Goal: Navigation & Orientation: Find specific page/section

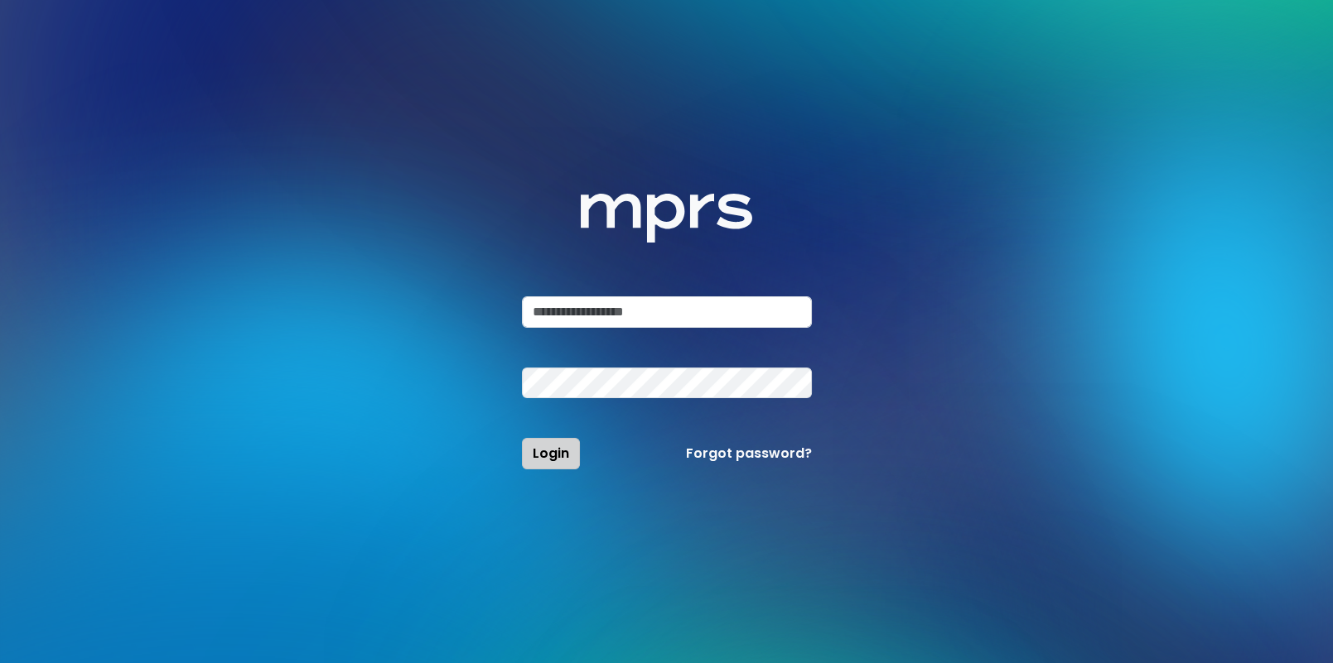
click at [552, 458] on span "Login" at bounding box center [551, 453] width 36 height 19
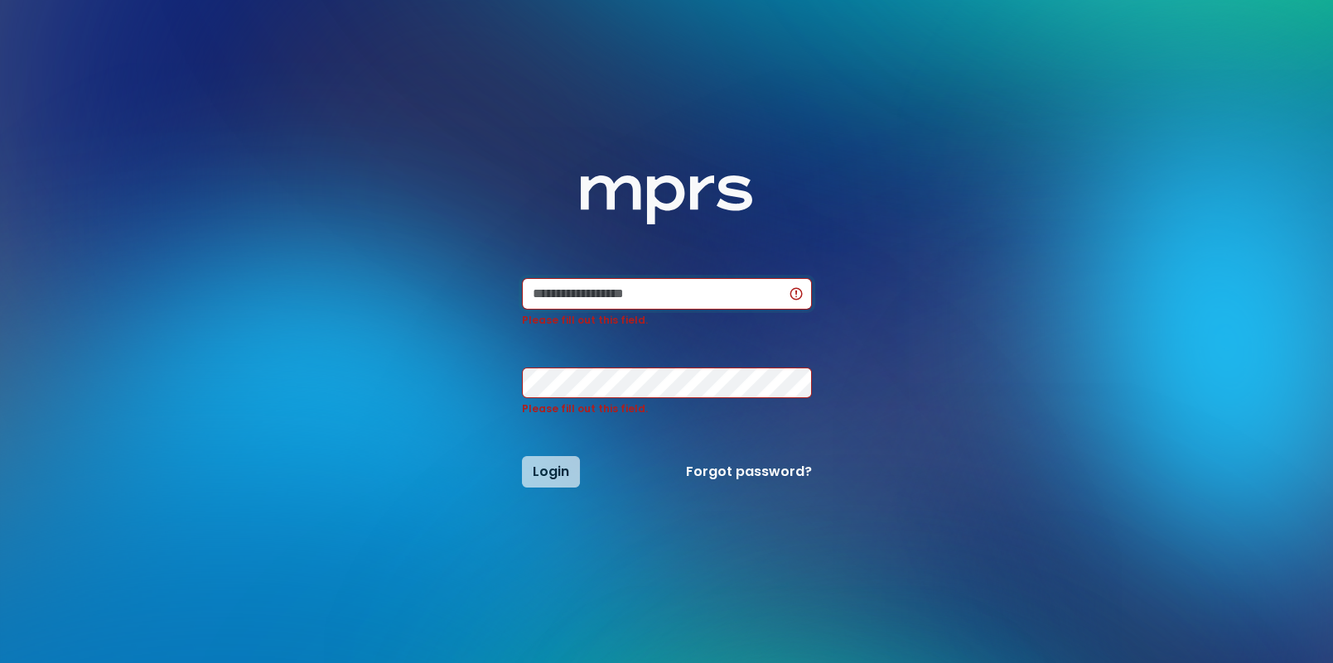
click at [0, 663] on com-1password-button at bounding box center [0, 663] width 0 height 0
type input "**********"
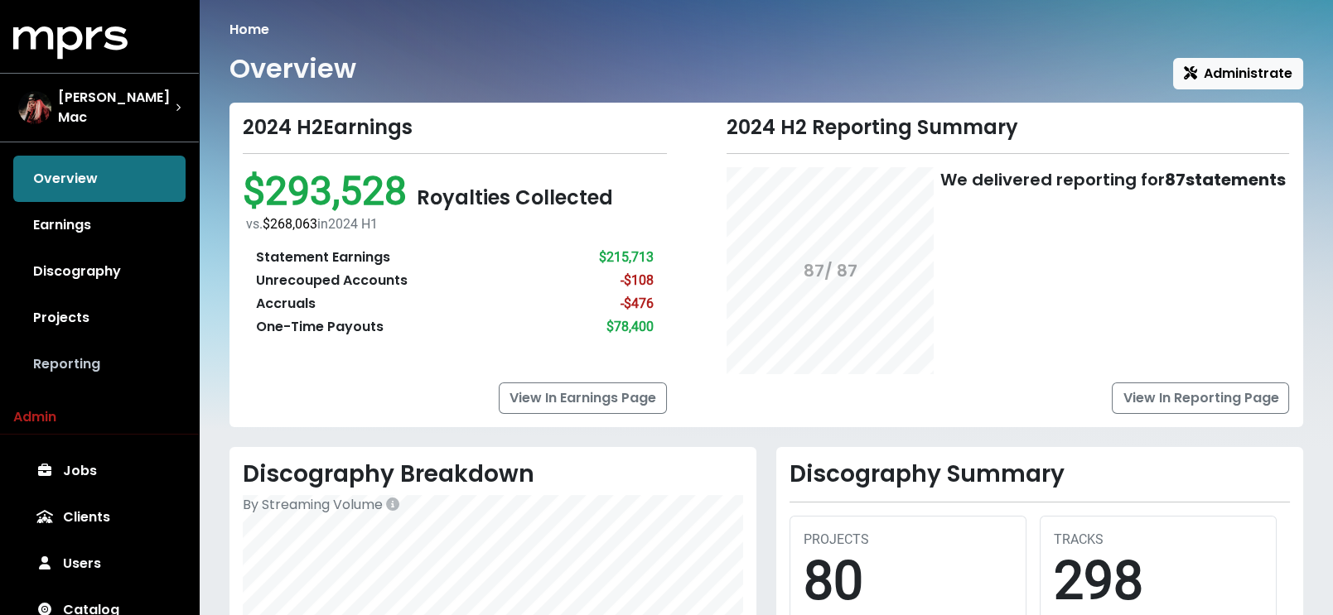
click at [61, 358] on link "Reporting" at bounding box center [99, 364] width 172 height 46
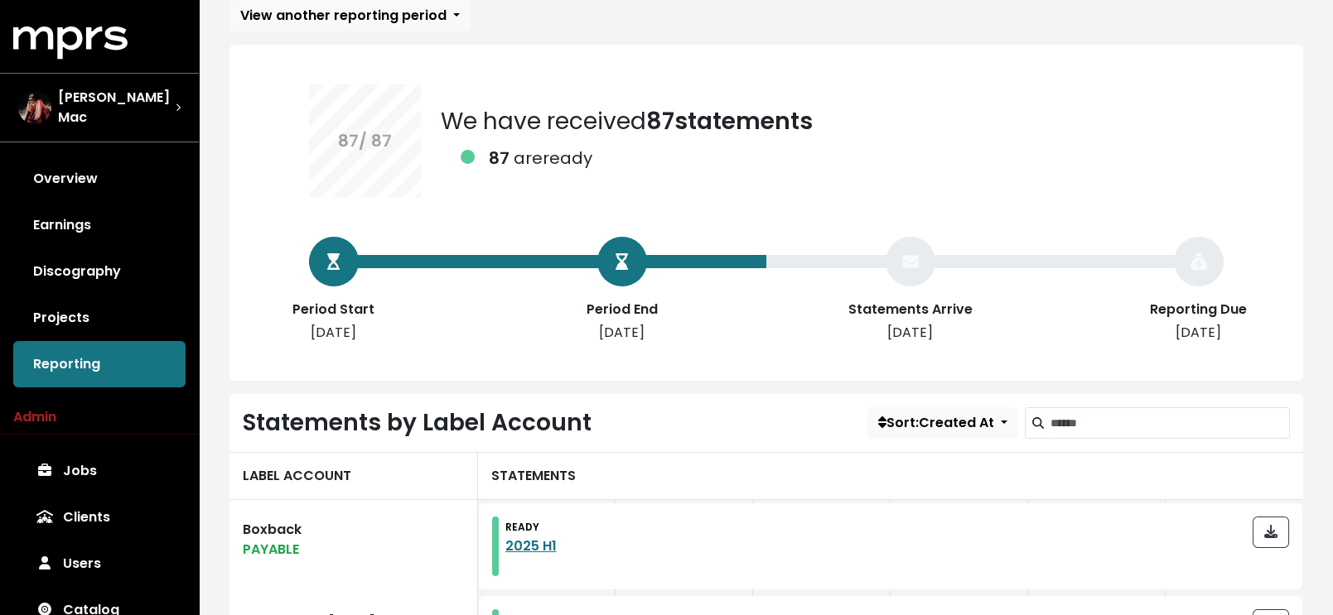
scroll to position [102, 0]
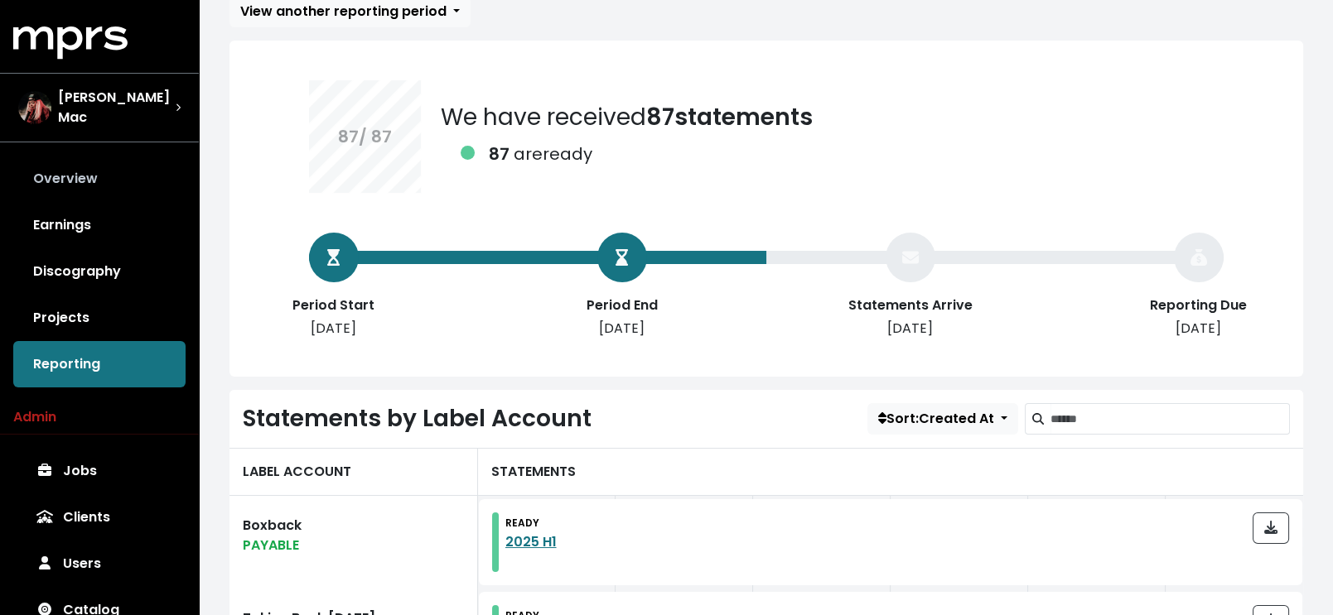
click at [65, 171] on link "Overview" at bounding box center [99, 179] width 172 height 46
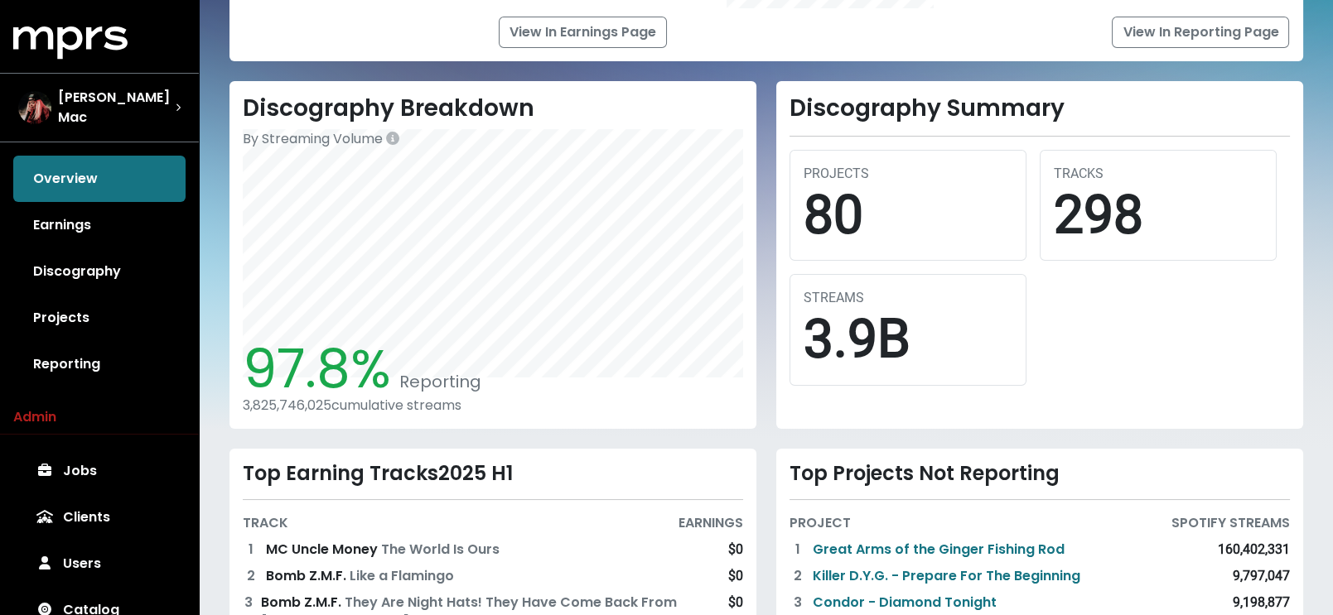
scroll to position [368, 0]
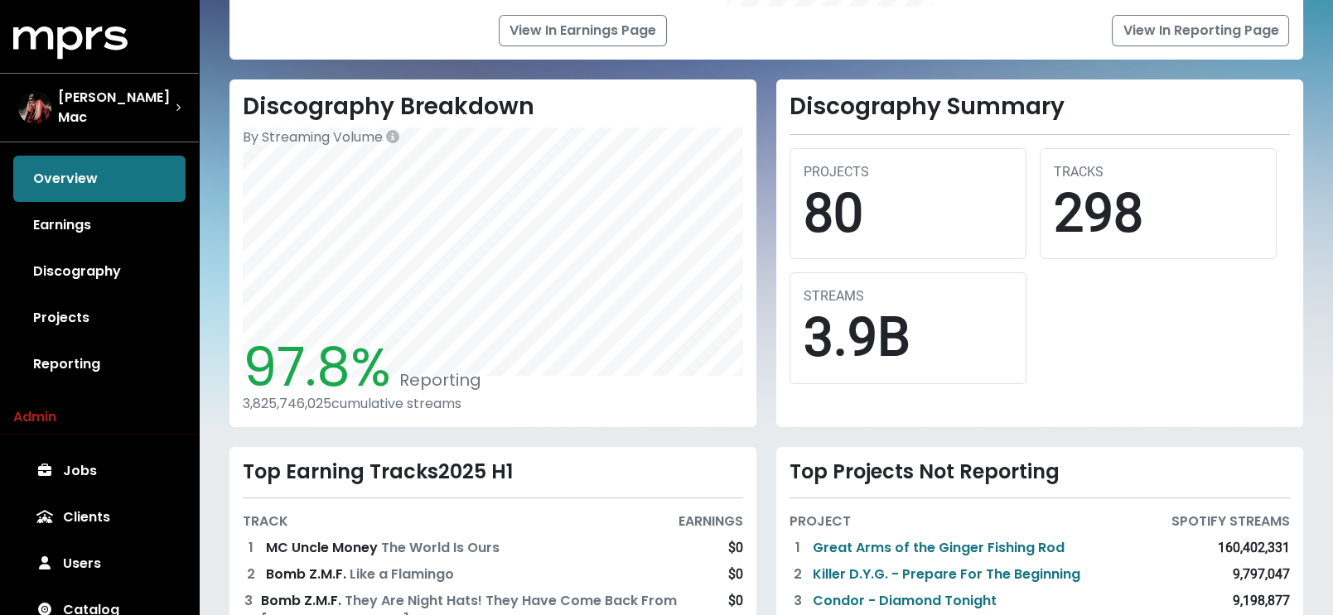
click at [285, 407] on div "3,825,746,025 cumulative streams" at bounding box center [493, 404] width 500 height 16
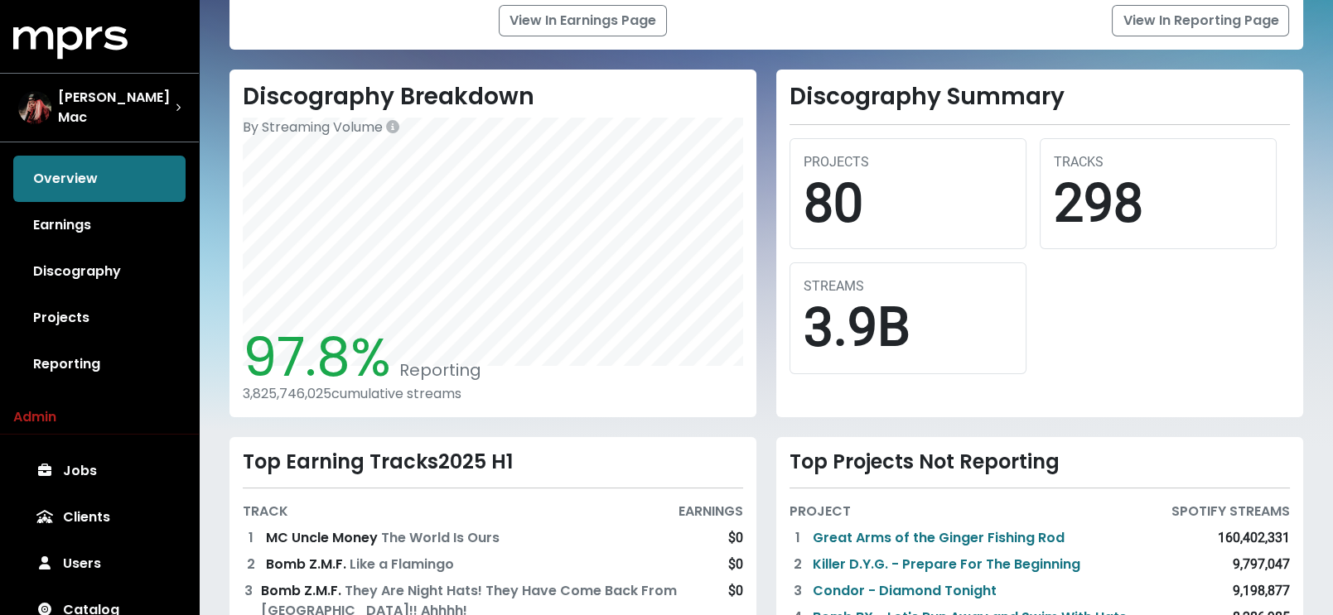
scroll to position [373, 0]
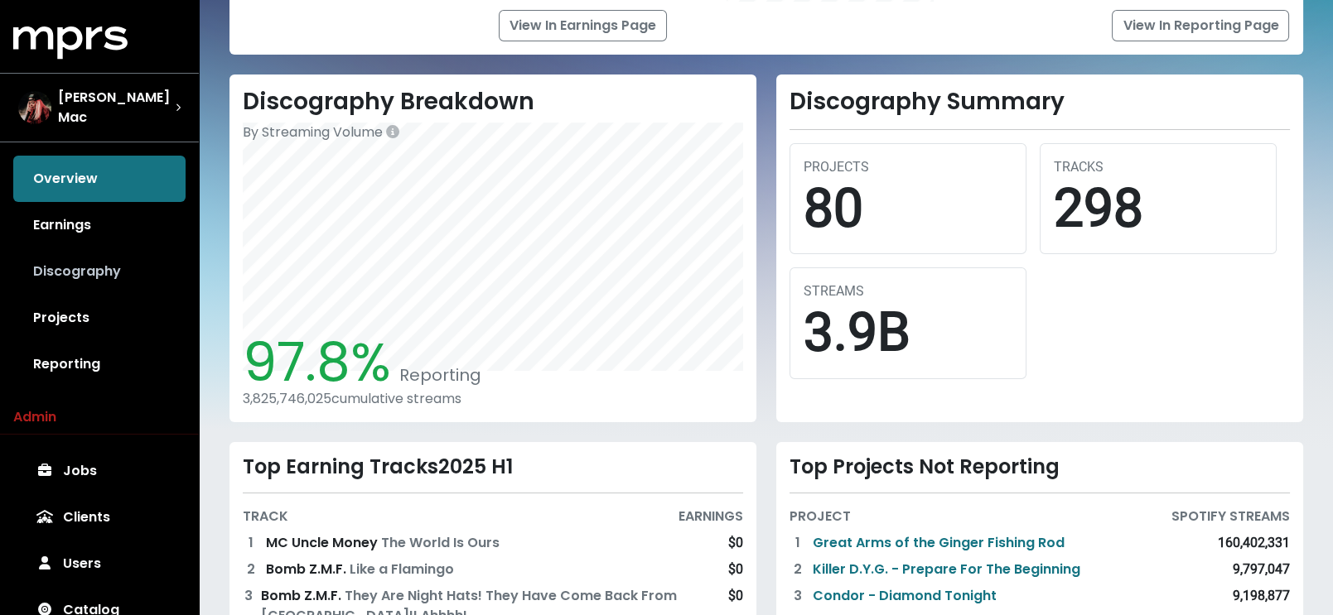
click at [71, 259] on link "Discography" at bounding box center [99, 271] width 172 height 46
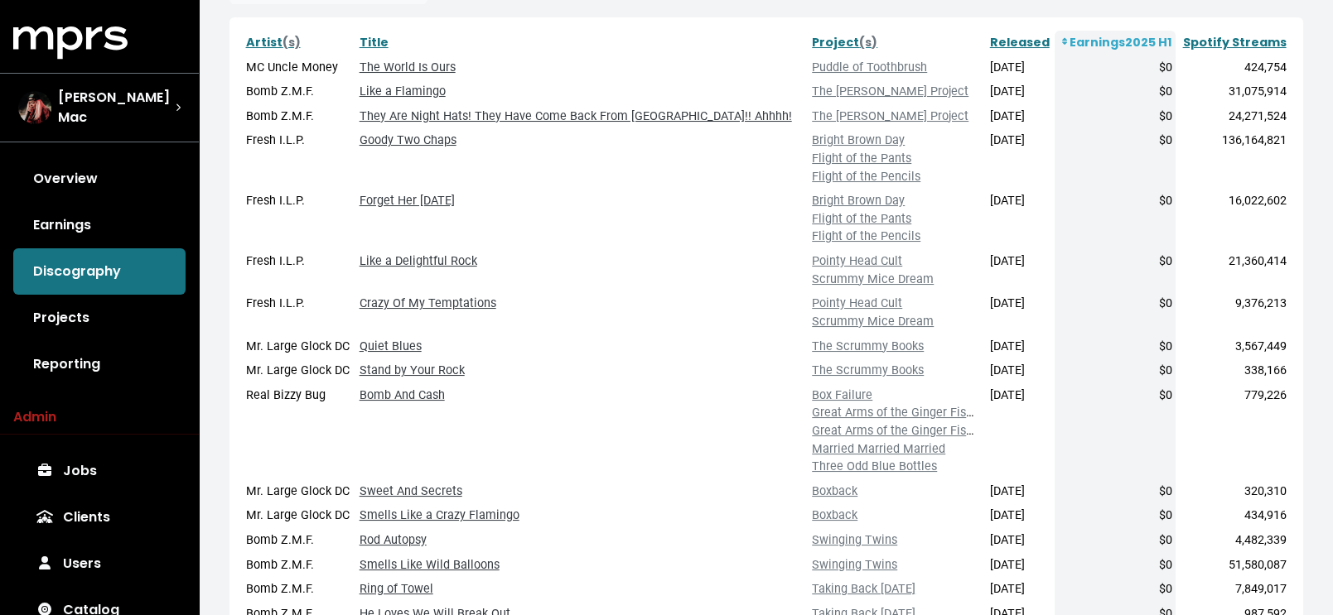
scroll to position [290, 0]
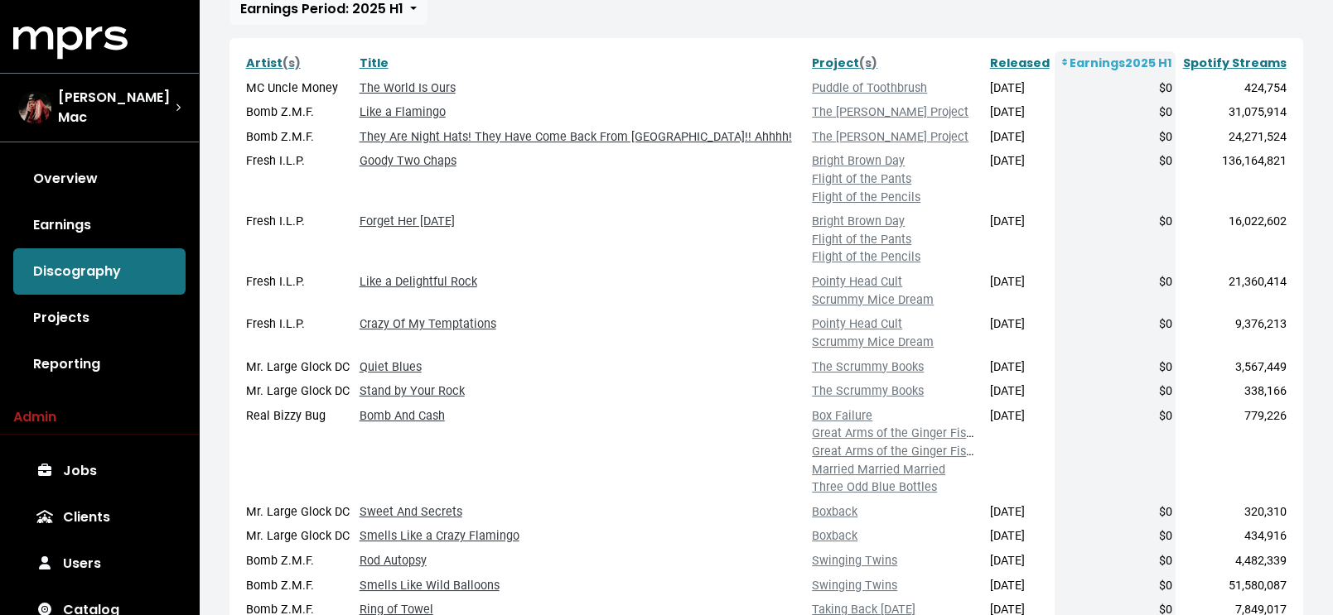
click at [1136, 59] on th "Earnings 2025 H1" at bounding box center [1114, 63] width 121 height 25
click at [1064, 62] on icon at bounding box center [1065, 62] width 6 height 9
click at [1160, 55] on th "Earnings 2025 H1" at bounding box center [1114, 63] width 121 height 25
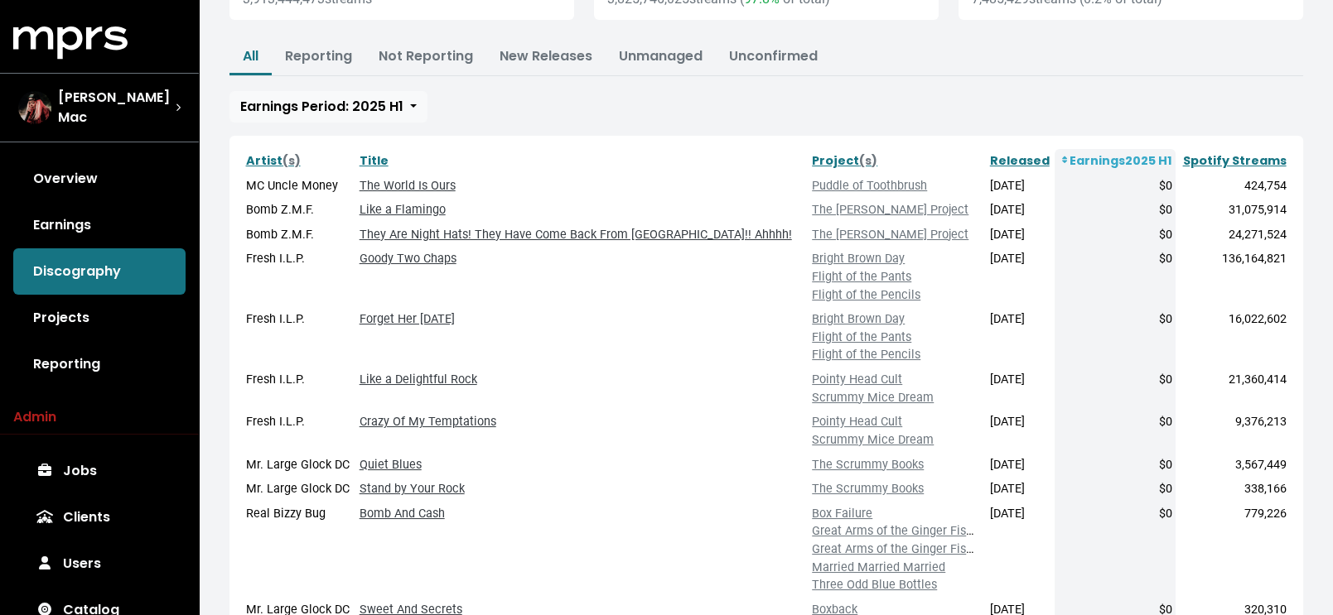
scroll to position [135, 0]
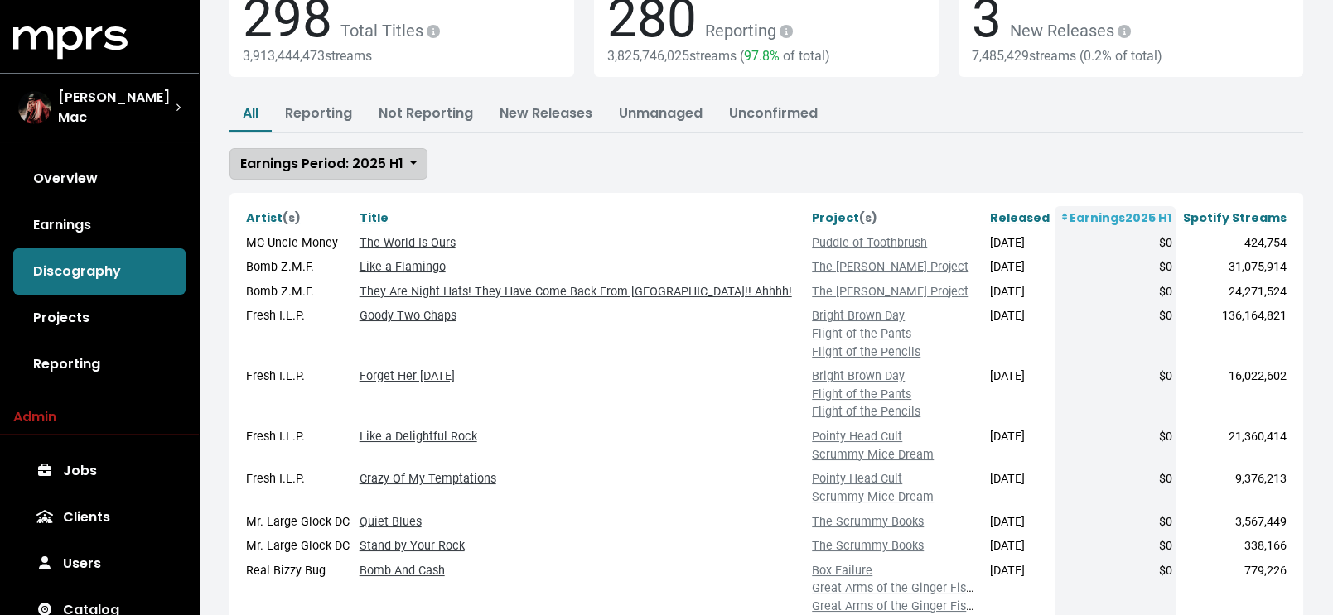
click at [379, 154] on span "Earnings Period: 2025 H1" at bounding box center [321, 163] width 163 height 19
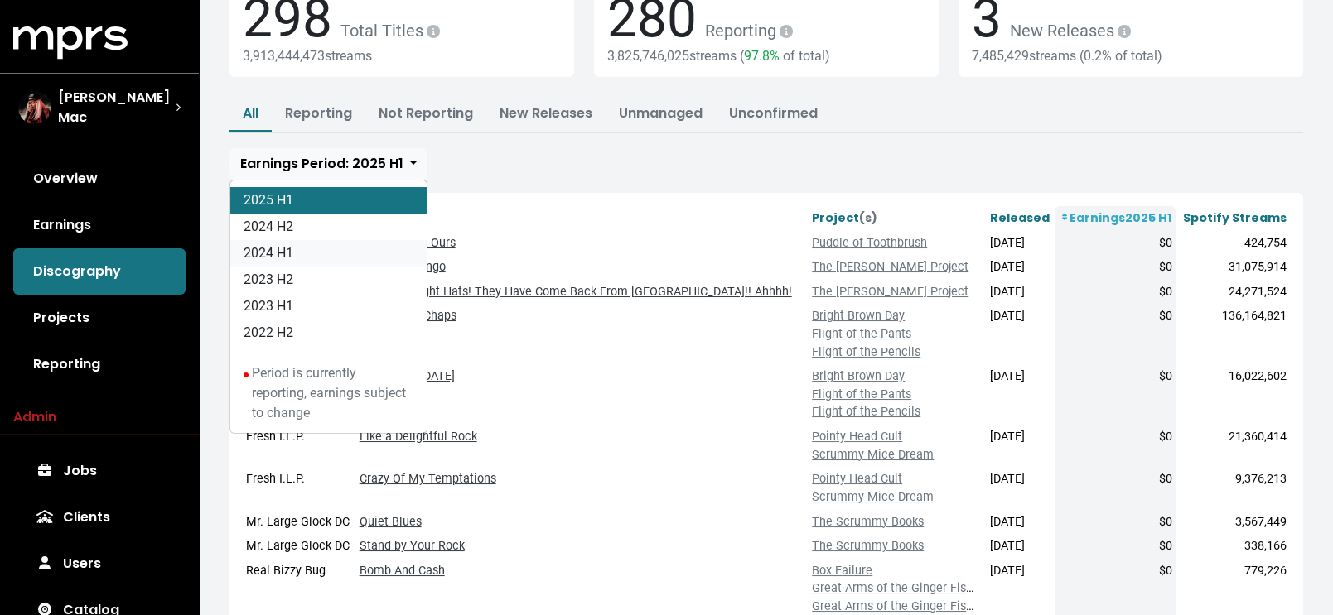
click at [346, 246] on link "2024 H1" at bounding box center [328, 253] width 196 height 27
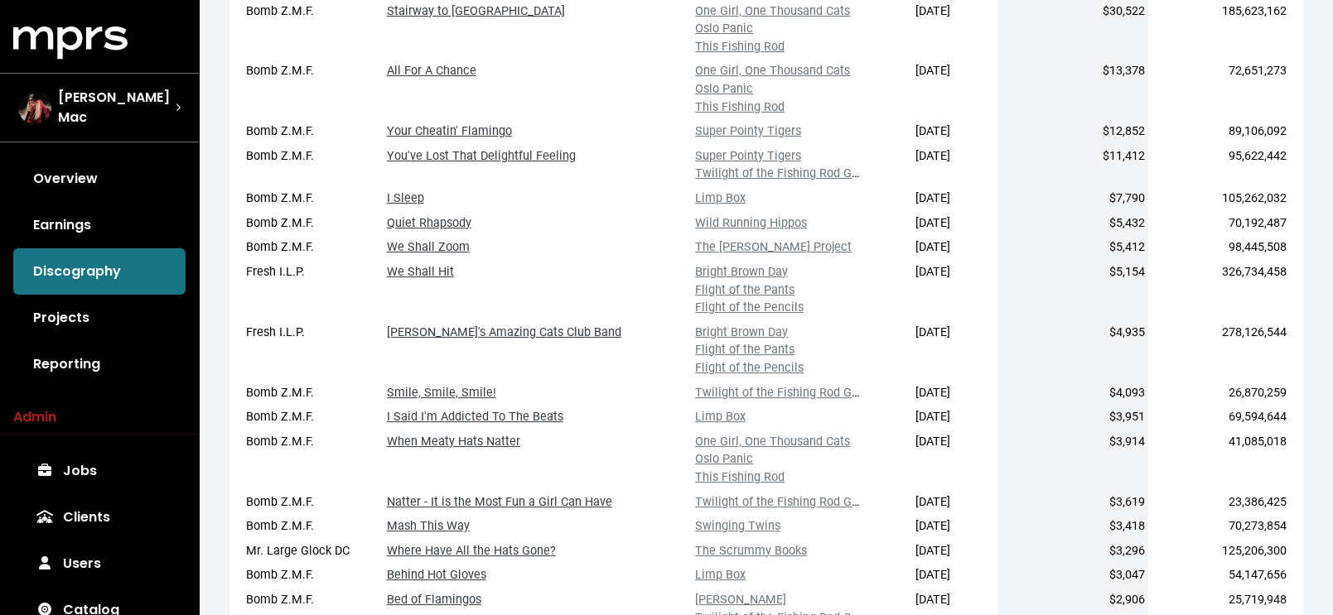
scroll to position [354, 0]
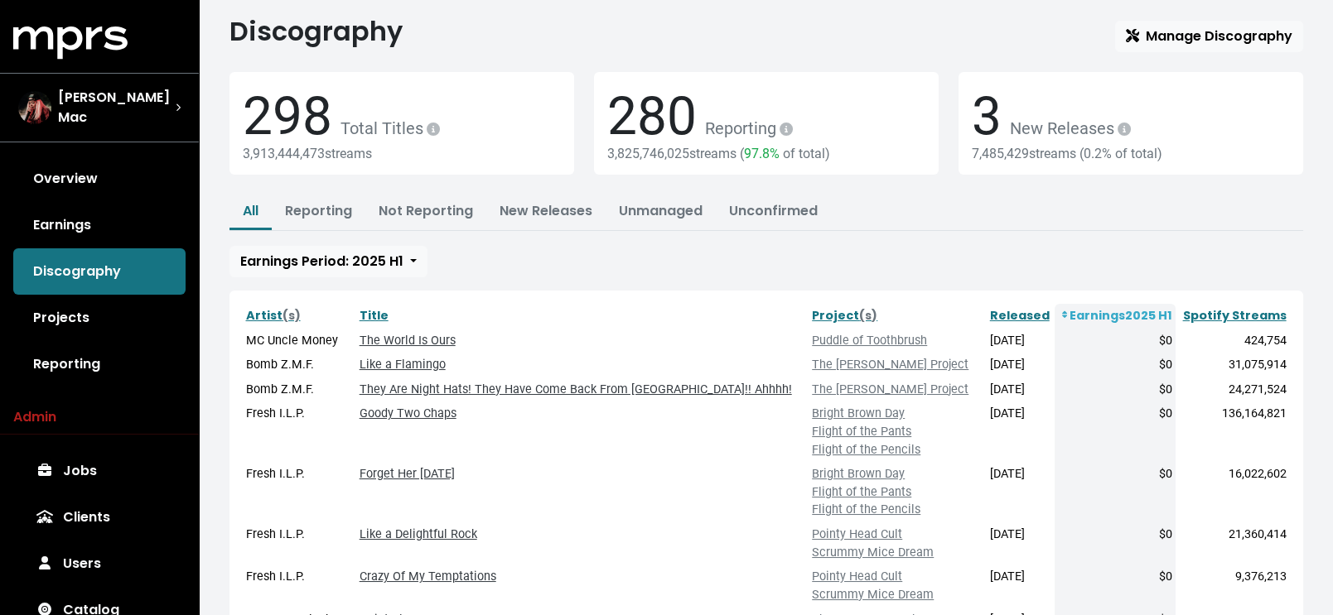
scroll to position [23, 0]
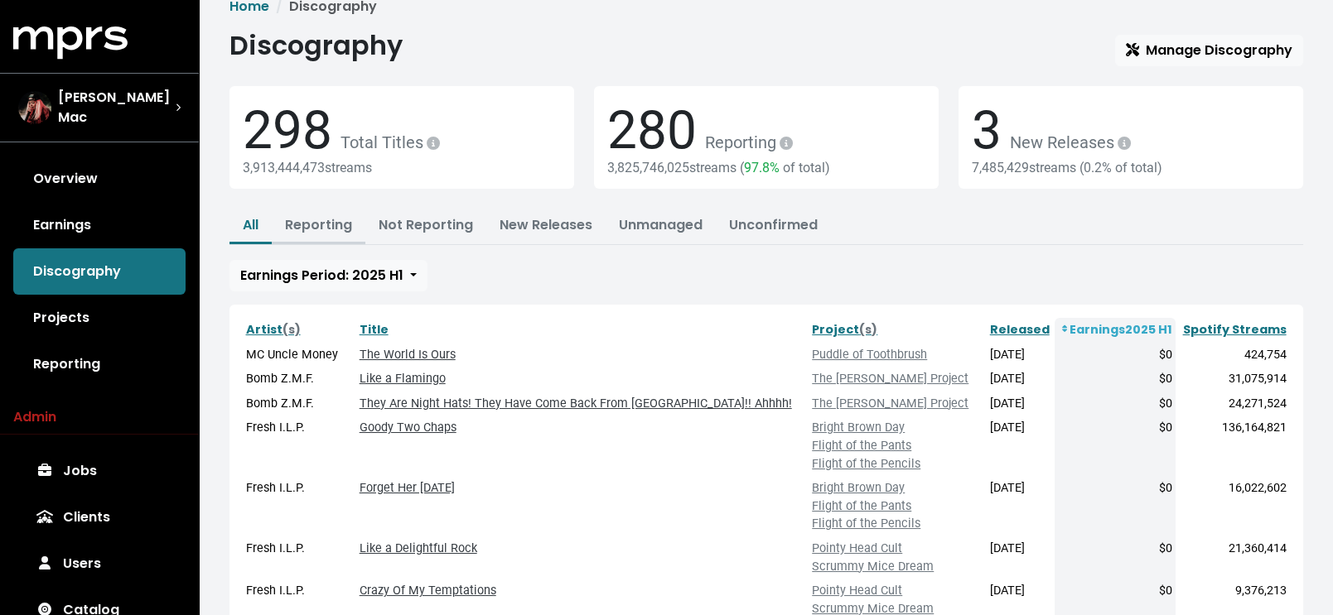
click at [330, 227] on link "Reporting" at bounding box center [318, 224] width 67 height 19
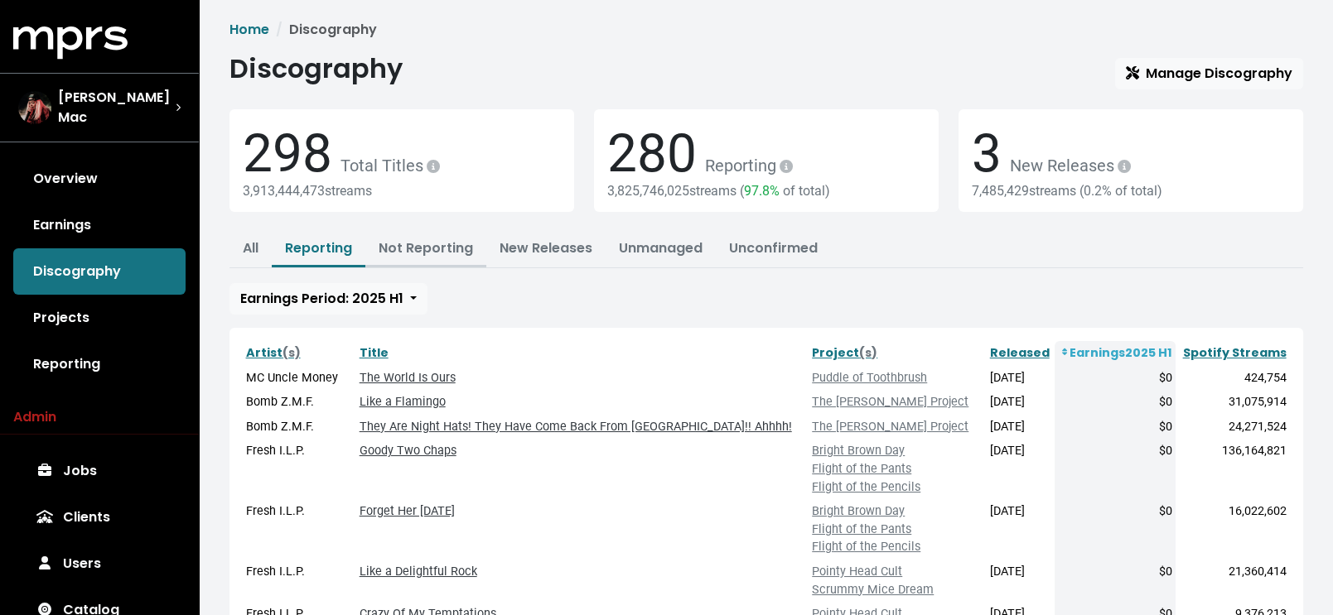
click at [450, 249] on link "Not Reporting" at bounding box center [426, 248] width 94 height 19
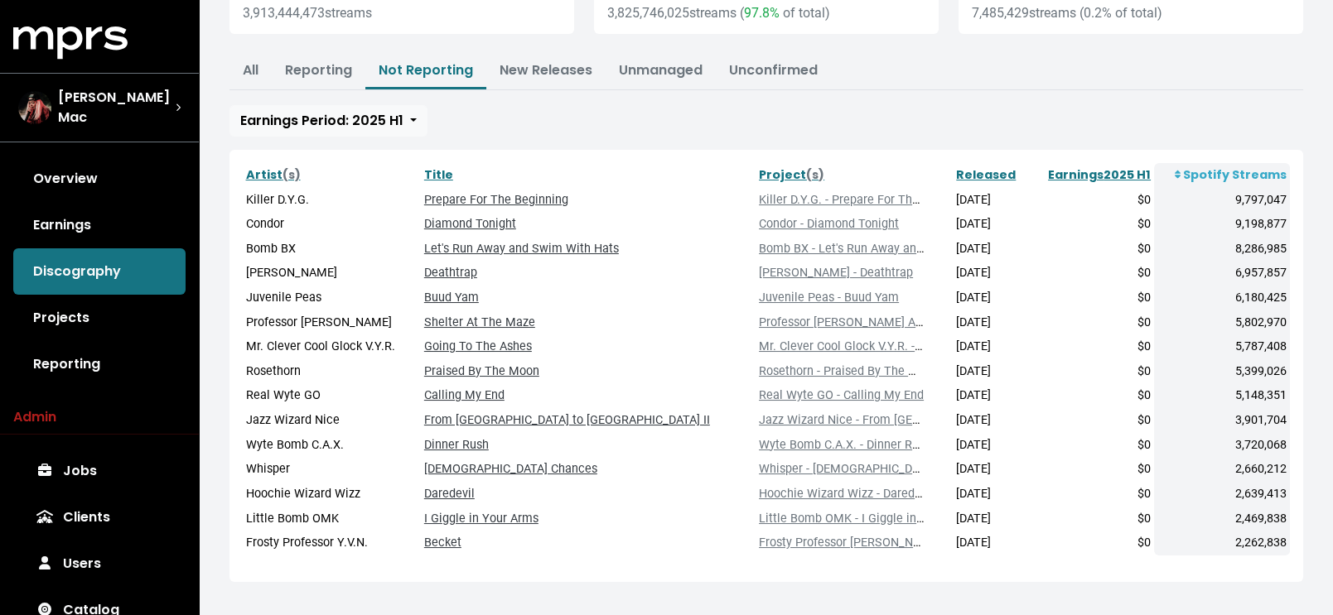
scroll to position [181, 0]
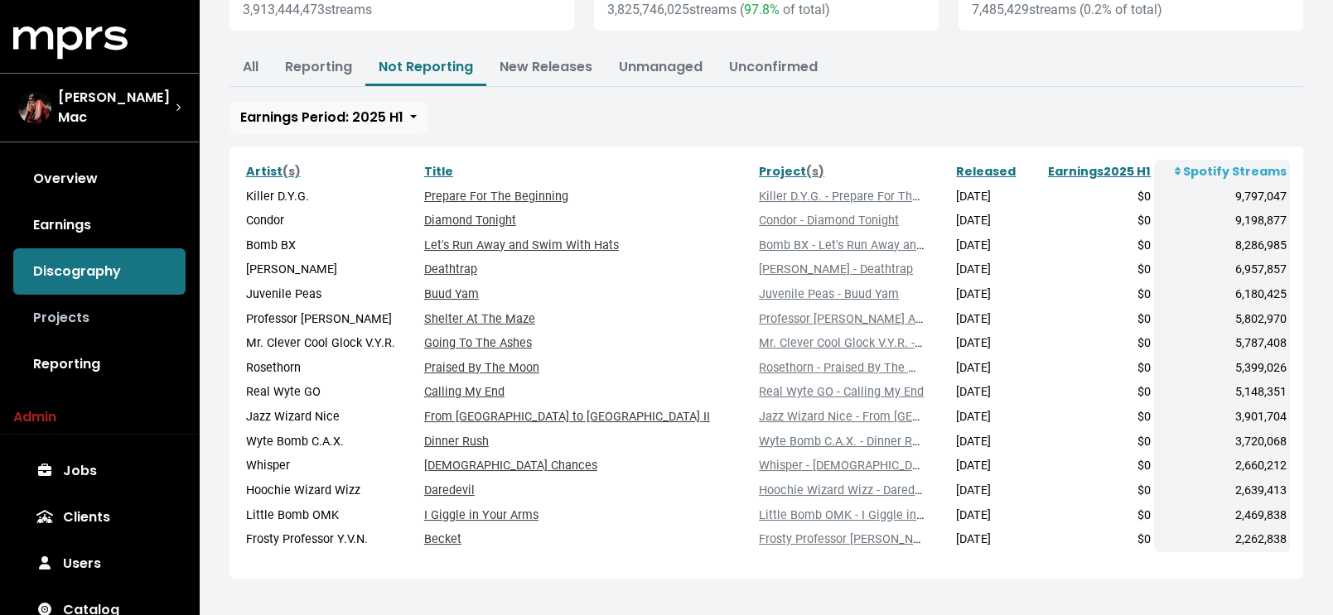
click at [74, 311] on link "Projects" at bounding box center [99, 318] width 172 height 46
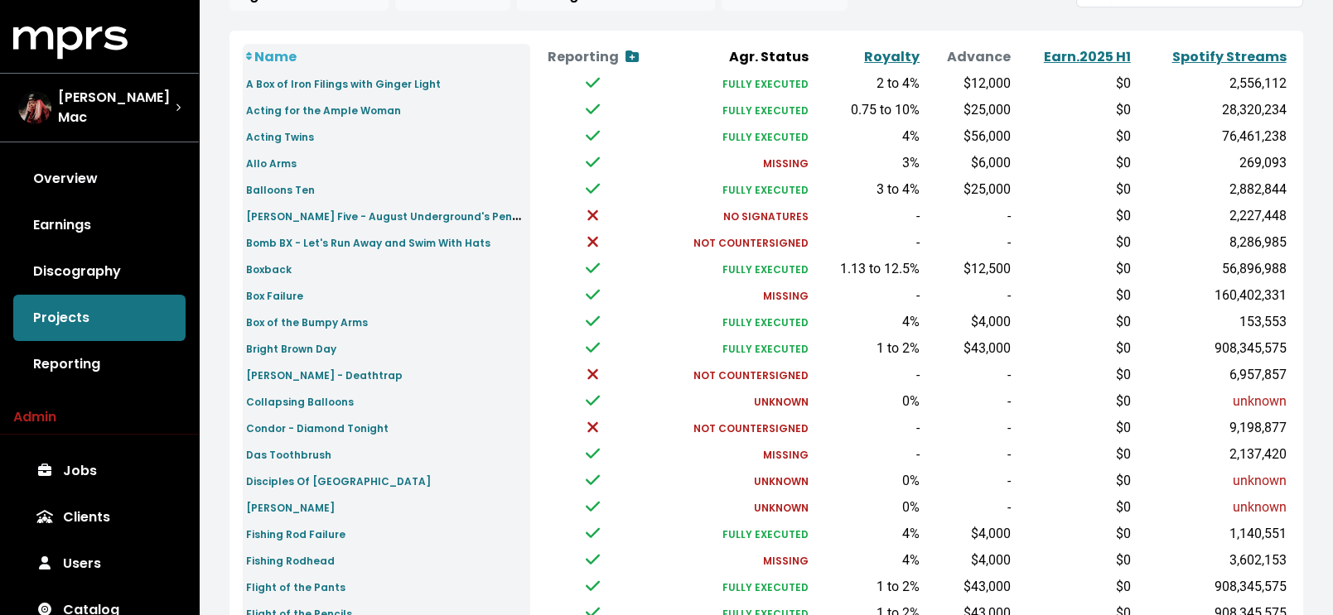
scroll to position [163, 0]
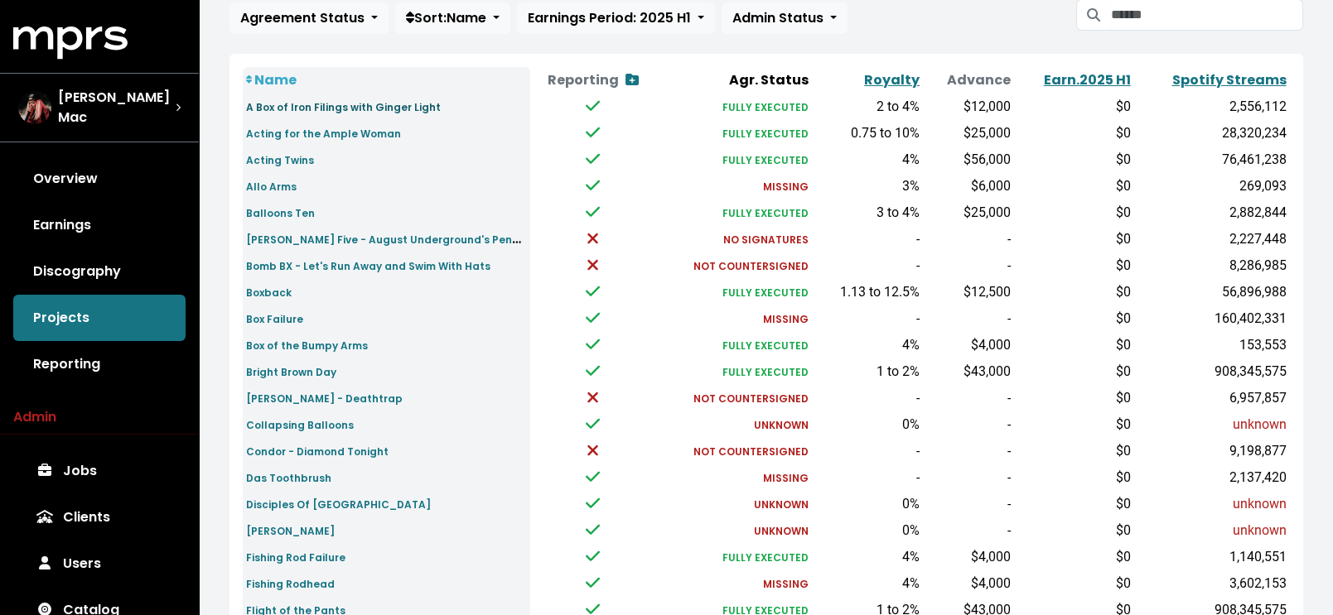
click at [361, 106] on small "A Box of Iron Filings with Ginger Light" at bounding box center [343, 107] width 195 height 14
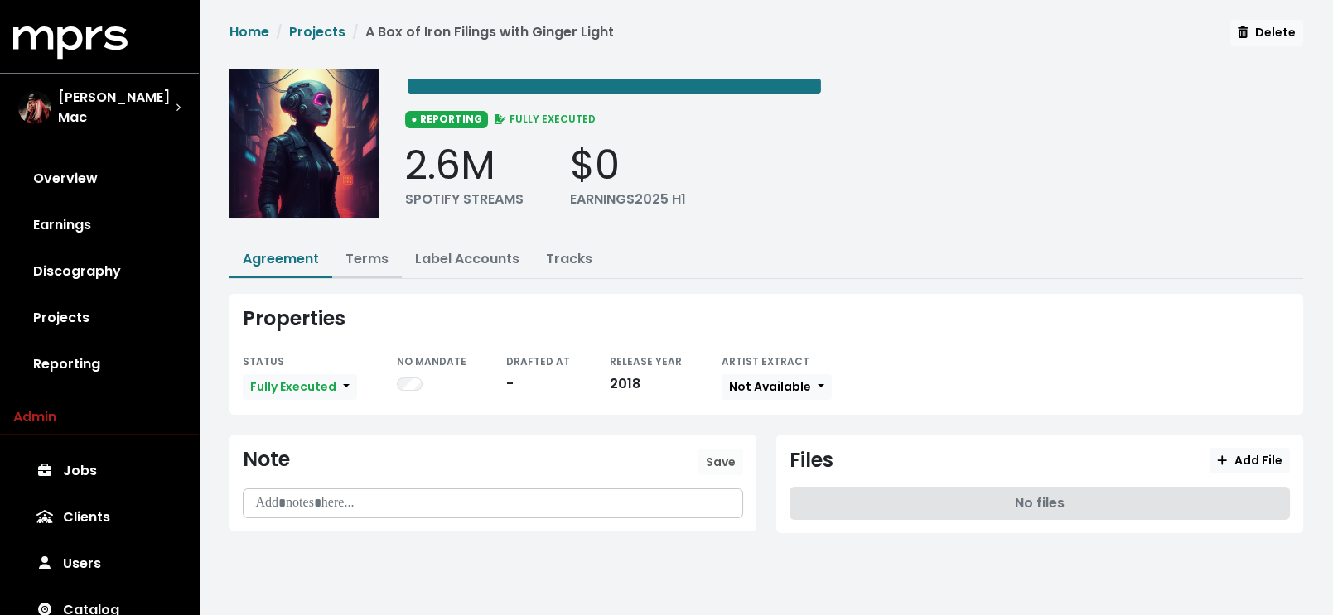
click at [374, 256] on link "Terms" at bounding box center [366, 258] width 43 height 19
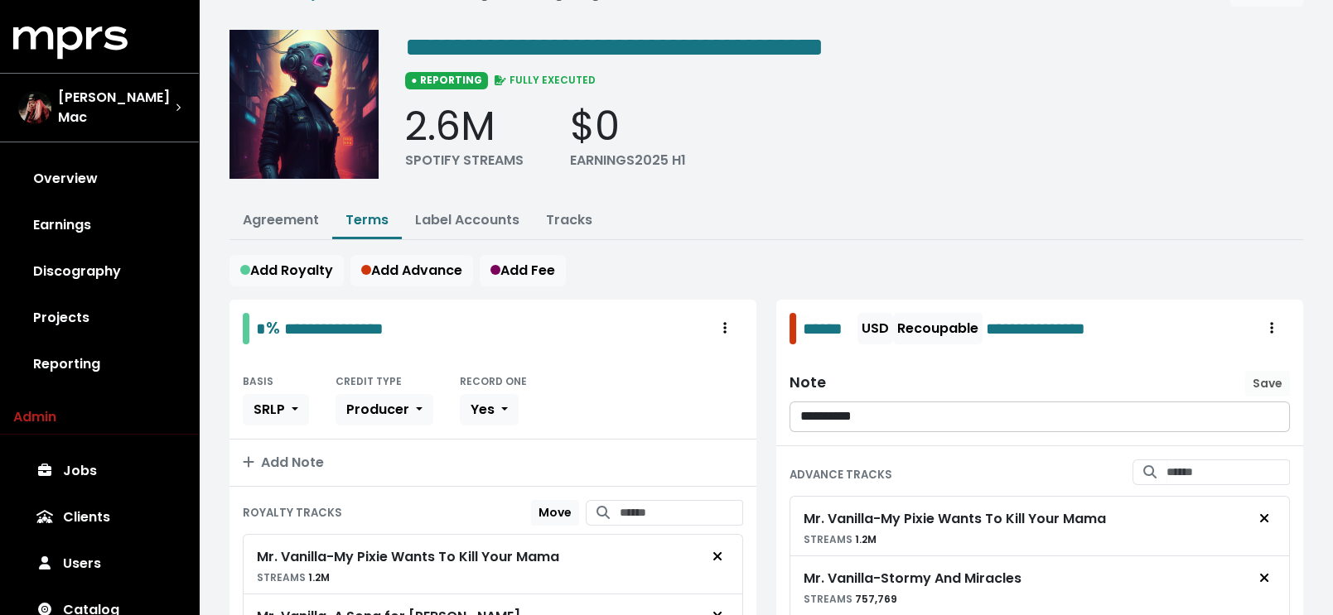
scroll to position [56, 0]
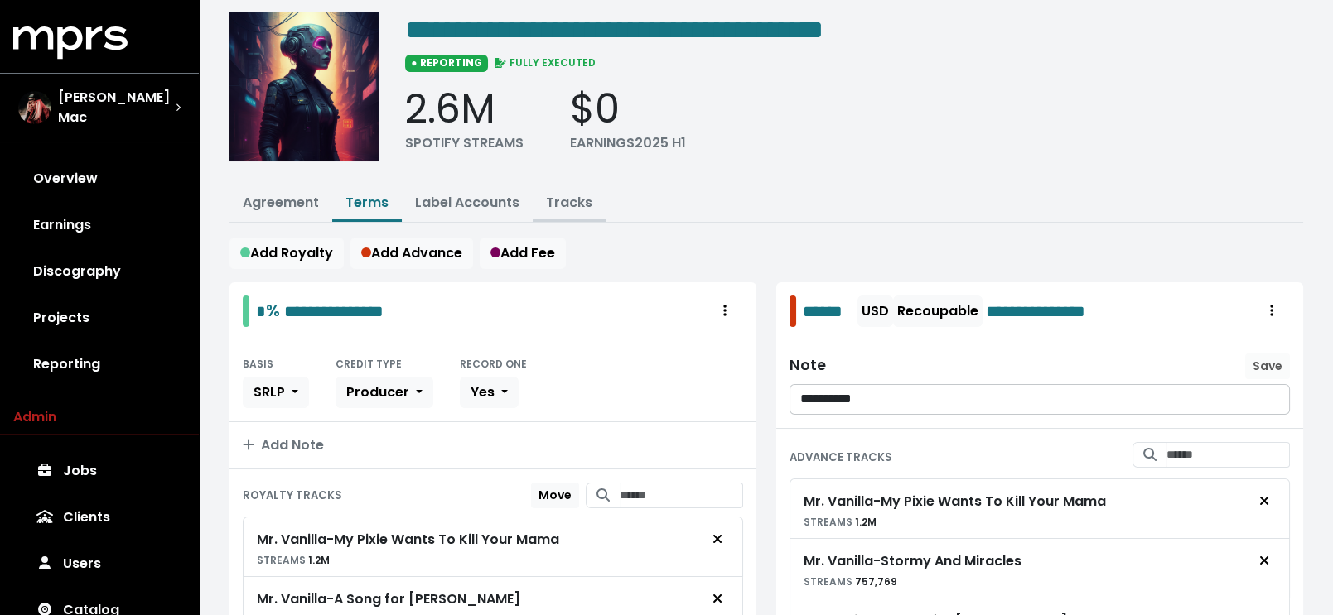
click at [559, 202] on link "Tracks" at bounding box center [569, 202] width 46 height 19
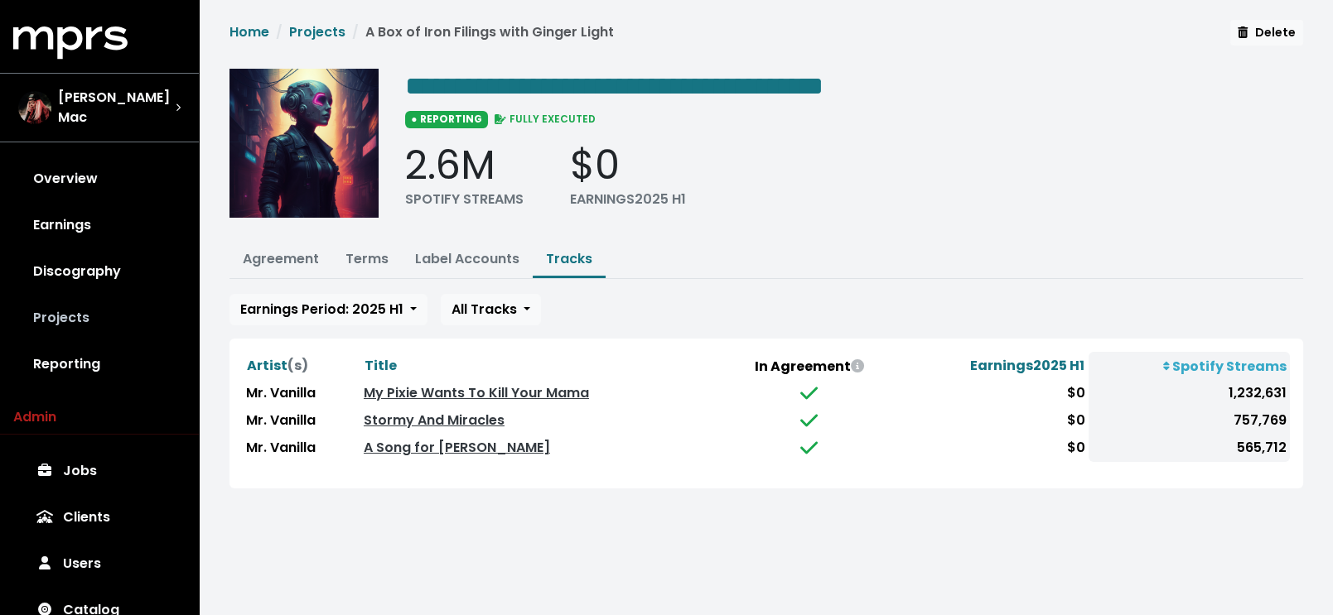
click at [76, 306] on link "Projects" at bounding box center [99, 318] width 172 height 46
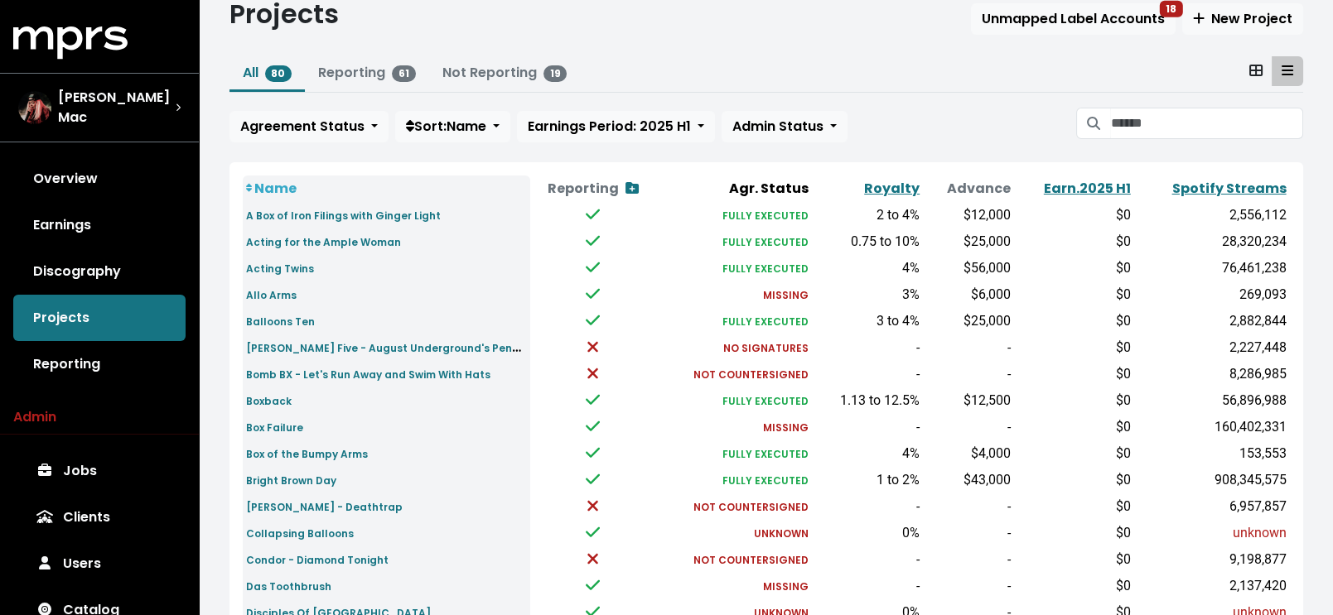
scroll to position [63, 0]
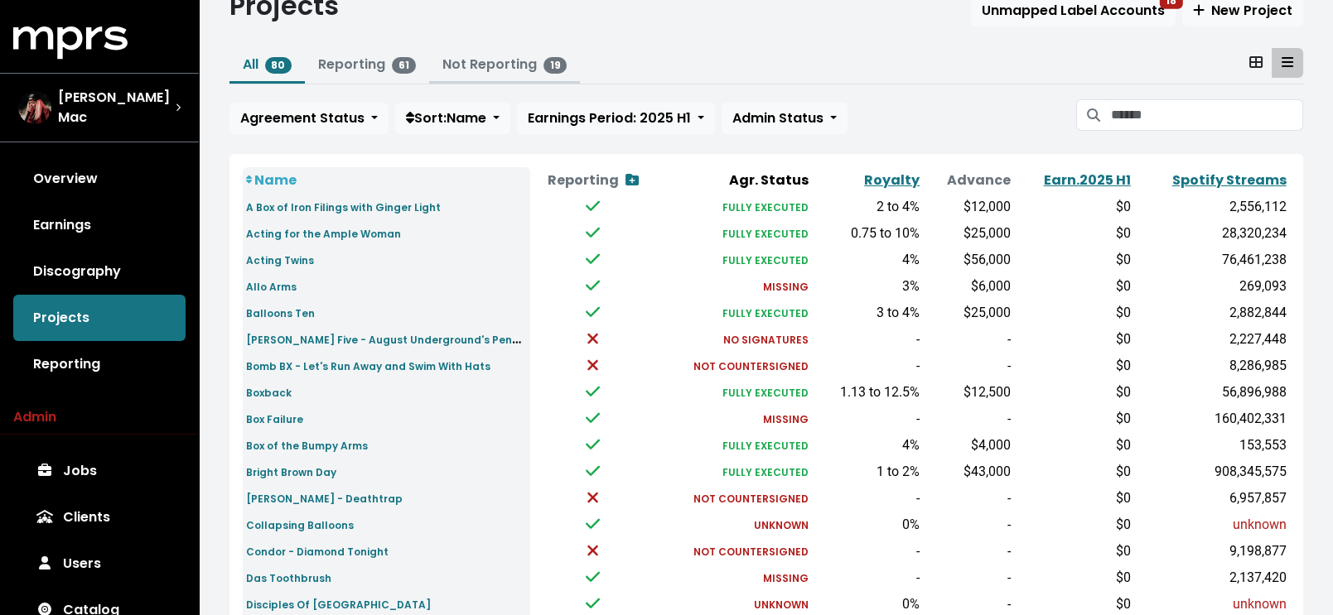
click at [485, 61] on link "Not Reporting 19" at bounding box center [504, 64] width 125 height 19
